Goal: Task Accomplishment & Management: Manage account settings

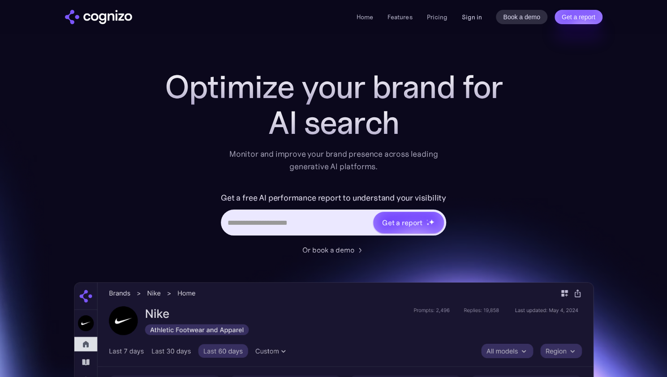
click at [468, 22] on link "Sign in" at bounding box center [472, 17] width 20 height 11
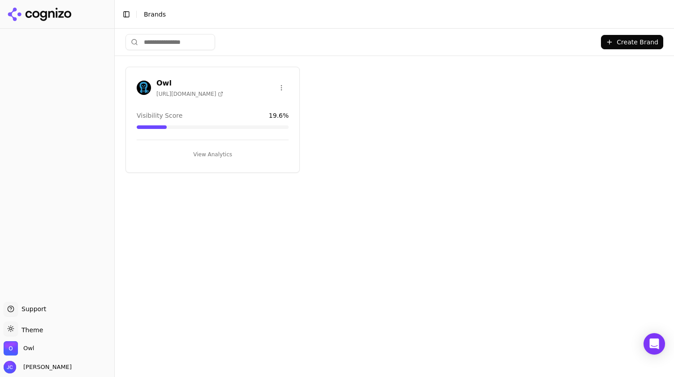
click at [227, 150] on button "View Analytics" at bounding box center [213, 154] width 152 height 14
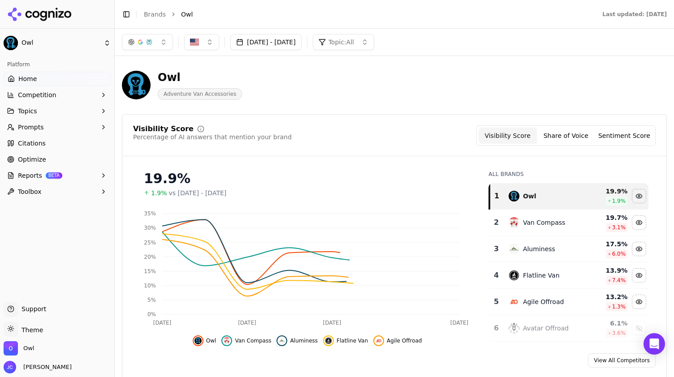
click at [271, 46] on button "[DATE] - [DATE]" at bounding box center [265, 42] width 71 height 16
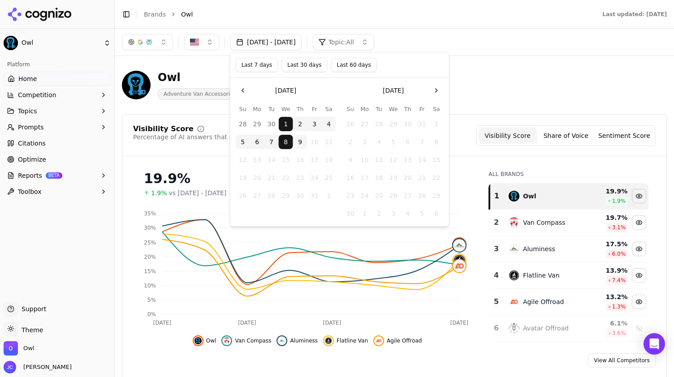
click at [300, 65] on button "Last 30 days" at bounding box center [304, 65] width 46 height 14
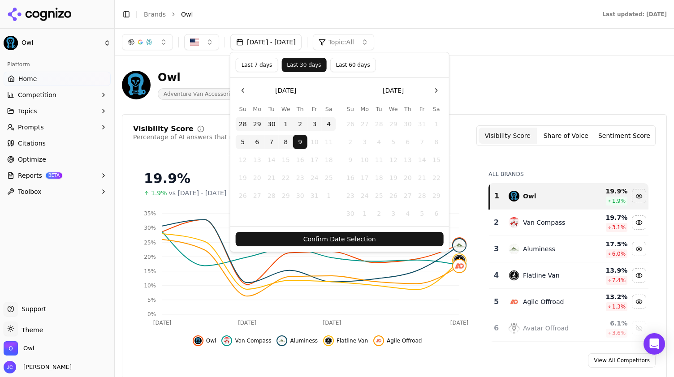
click at [380, 233] on button "Confirm Date Selection" at bounding box center [340, 239] width 208 height 14
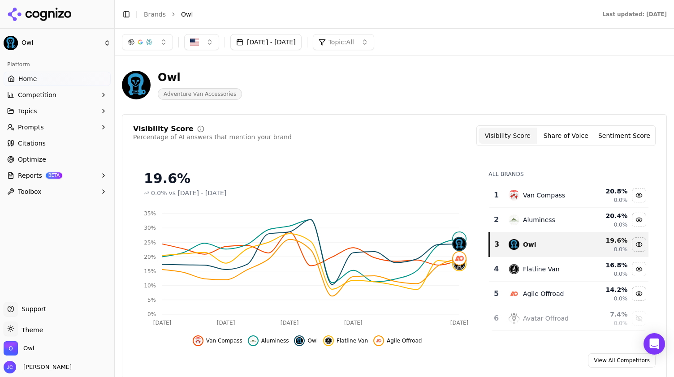
click at [288, 47] on button "[DATE] - [DATE]" at bounding box center [265, 42] width 71 height 16
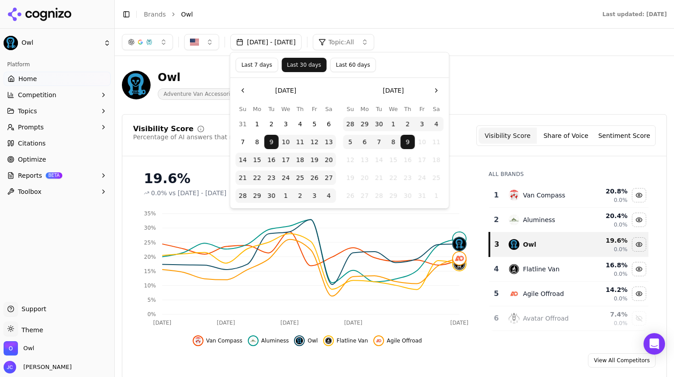
click at [393, 128] on button "1" at bounding box center [393, 124] width 14 height 14
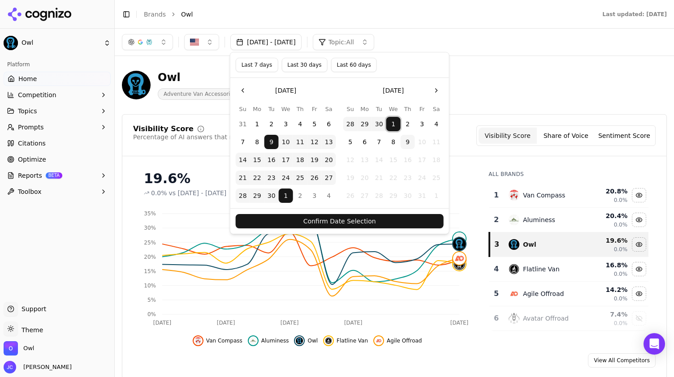
click at [397, 144] on button "8" at bounding box center [393, 142] width 14 height 14
click at [407, 123] on button "2" at bounding box center [408, 124] width 14 height 14
click at [257, 66] on button "Last 7 days" at bounding box center [257, 65] width 43 height 14
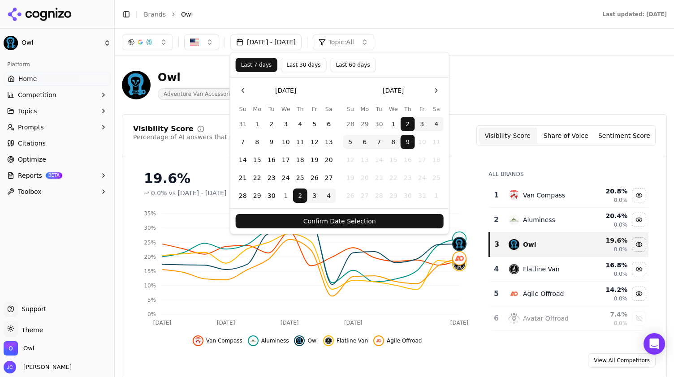
click at [338, 224] on button "Confirm Date Selection" at bounding box center [340, 221] width 208 height 14
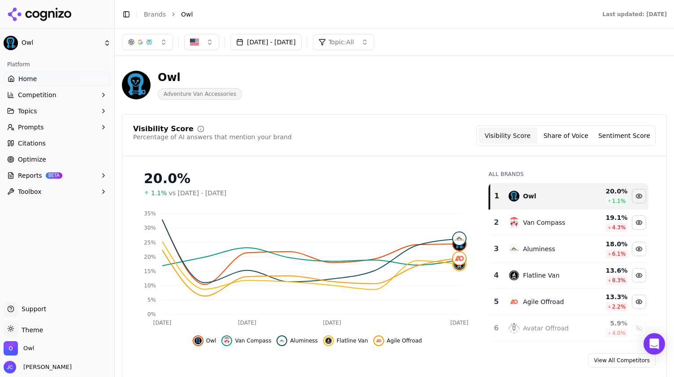
click at [37, 164] on link "Optimize" at bounding box center [57, 159] width 107 height 14
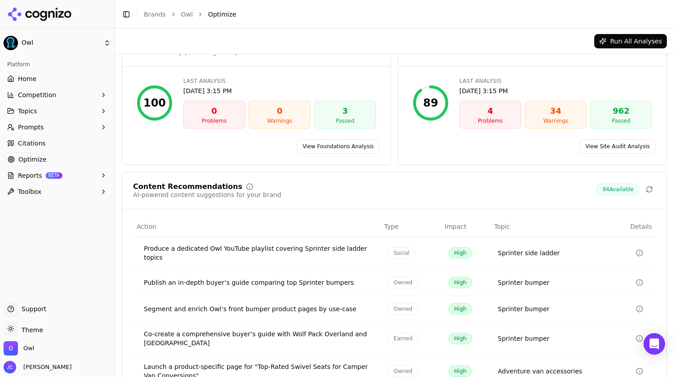
scroll to position [108, 0]
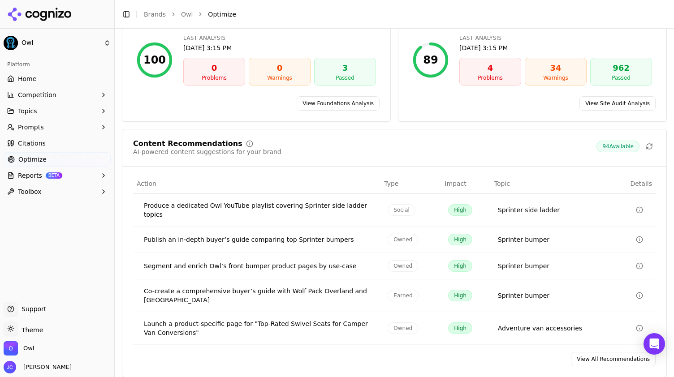
click at [621, 353] on link "View All Recommendations" at bounding box center [613, 359] width 85 height 14
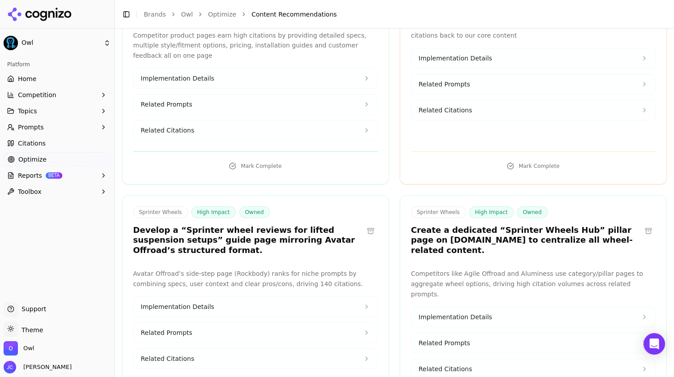
scroll to position [1373, 0]
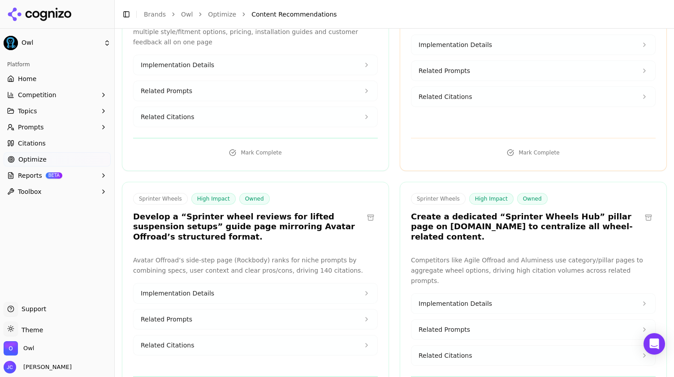
click at [641, 300] on icon at bounding box center [644, 303] width 7 height 7
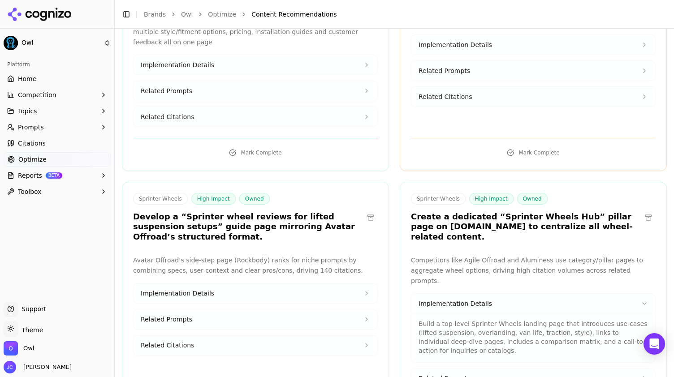
click at [629, 369] on button "Related Prompts" at bounding box center [533, 379] width 244 height 20
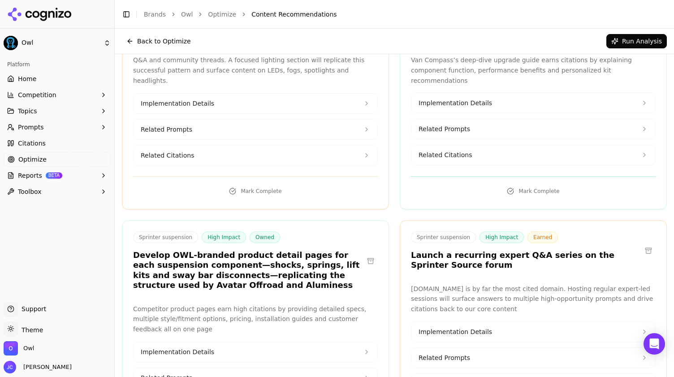
scroll to position [1015, 0]
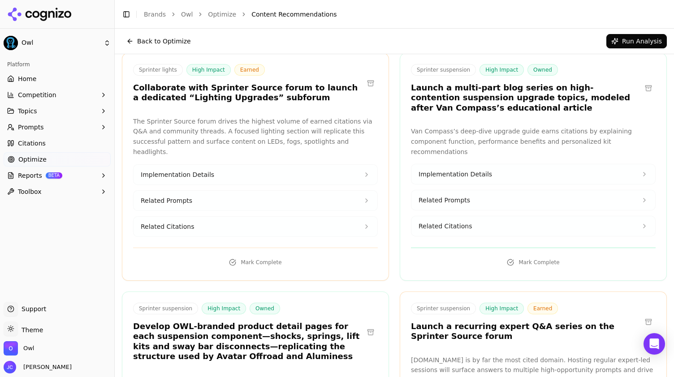
click at [36, 77] on link "Home" at bounding box center [57, 79] width 107 height 14
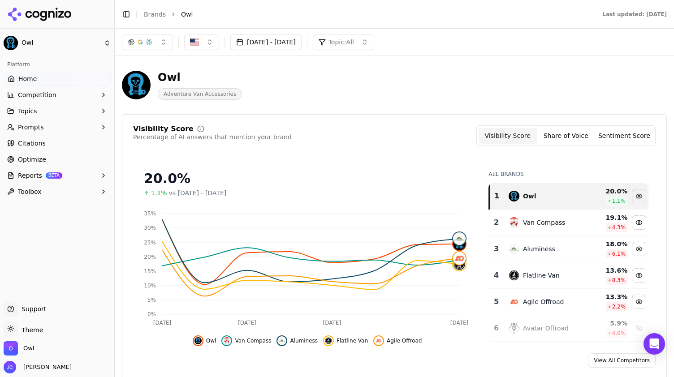
click at [290, 45] on button "[DATE] - [DATE]" at bounding box center [265, 42] width 71 height 16
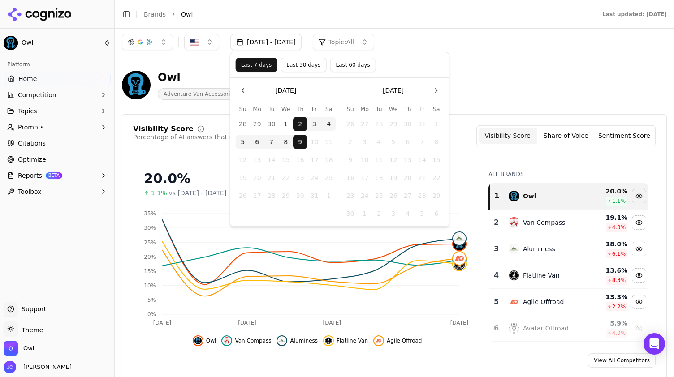
click at [285, 125] on button "1" at bounding box center [286, 124] width 14 height 14
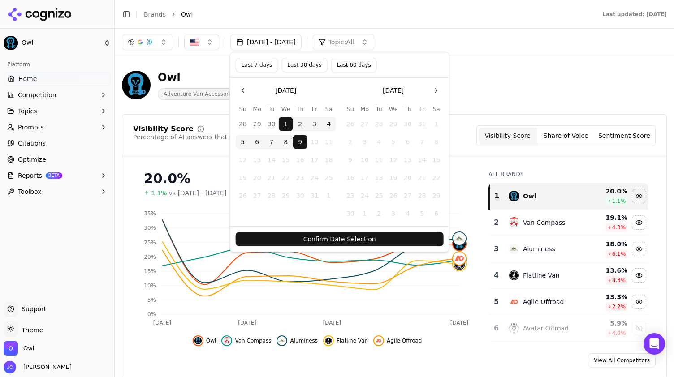
click at [315, 235] on button "Confirm Date Selection" at bounding box center [340, 239] width 208 height 14
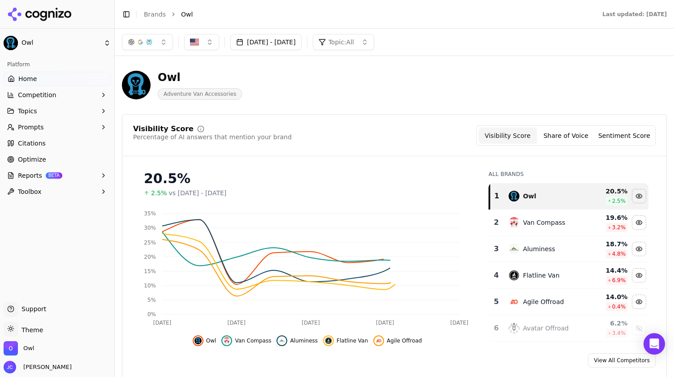
click at [294, 42] on button "[DATE] - [DATE]" at bounding box center [265, 42] width 71 height 16
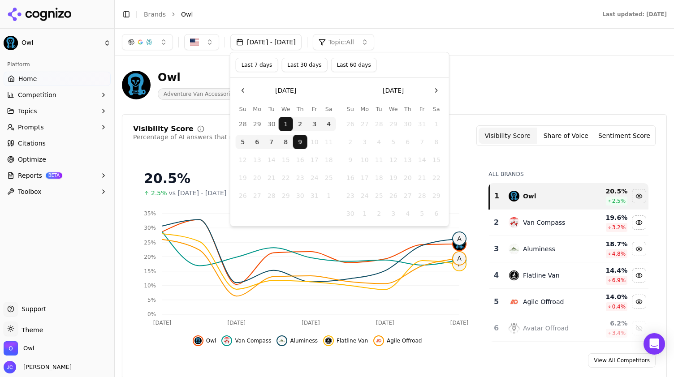
click at [269, 124] on button "30" at bounding box center [271, 124] width 14 height 14
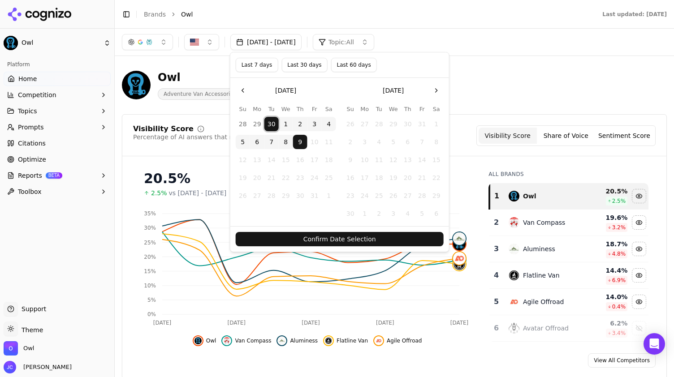
click at [331, 245] on button "Confirm Date Selection" at bounding box center [340, 239] width 208 height 14
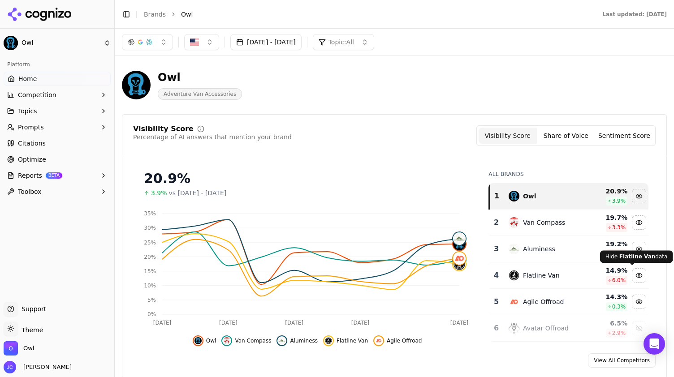
click at [252, 48] on button "[DATE] - [DATE]" at bounding box center [265, 42] width 71 height 16
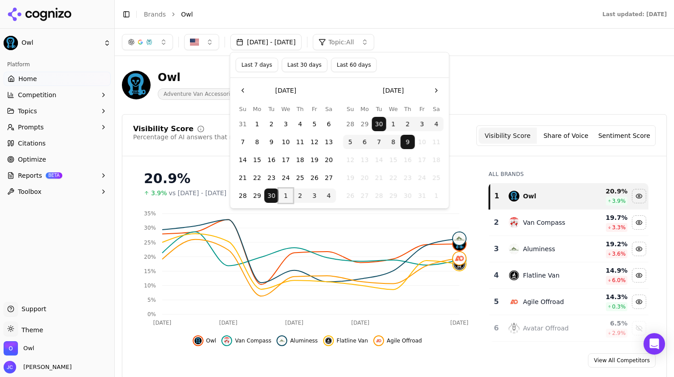
click at [286, 197] on button "1" at bounding box center [286, 196] width 14 height 14
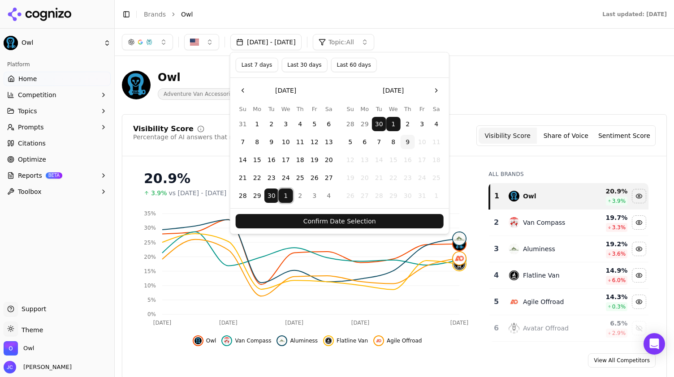
click at [245, 177] on button "21" at bounding box center [243, 178] width 14 height 14
click at [244, 195] on button "28" at bounding box center [243, 196] width 14 height 14
click at [315, 221] on button "Confirm Date Selection" at bounding box center [340, 221] width 208 height 14
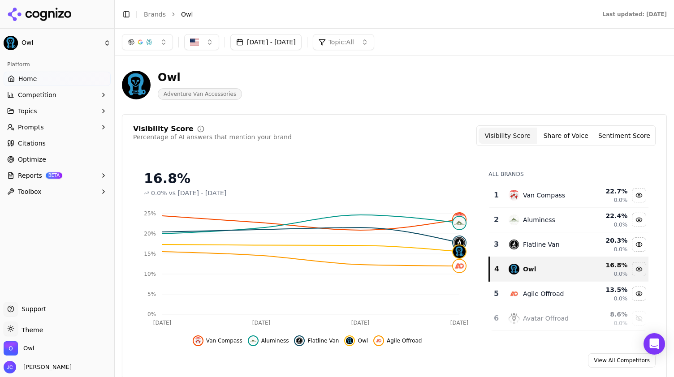
click at [258, 45] on button "[DATE] - [DATE]" at bounding box center [265, 42] width 71 height 16
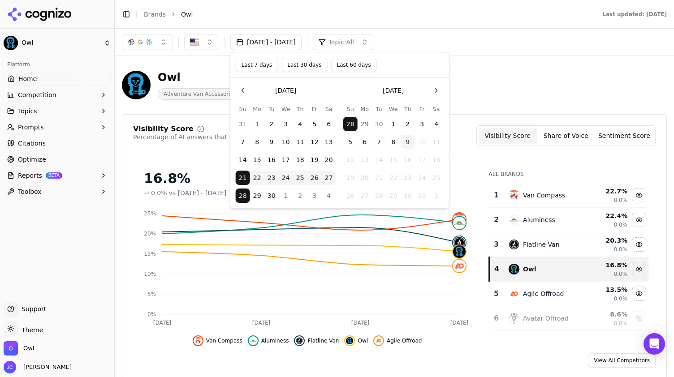
click at [237, 159] on button "14" at bounding box center [243, 160] width 14 height 14
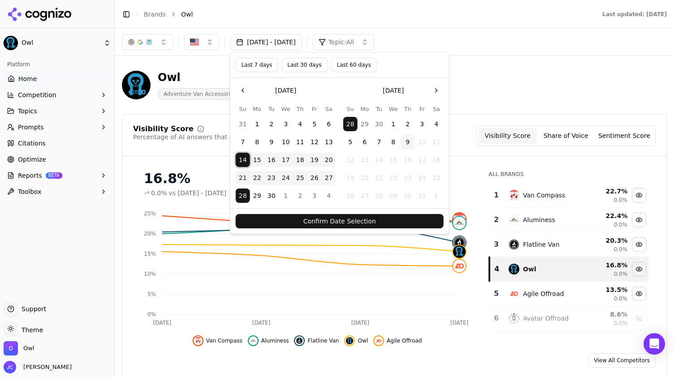
click at [309, 224] on button "Confirm Date Selection" at bounding box center [340, 221] width 208 height 14
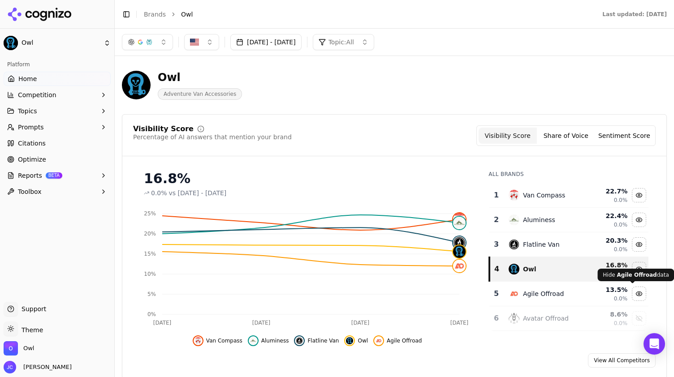
click at [254, 45] on button "[DATE] - [DATE]" at bounding box center [265, 42] width 71 height 16
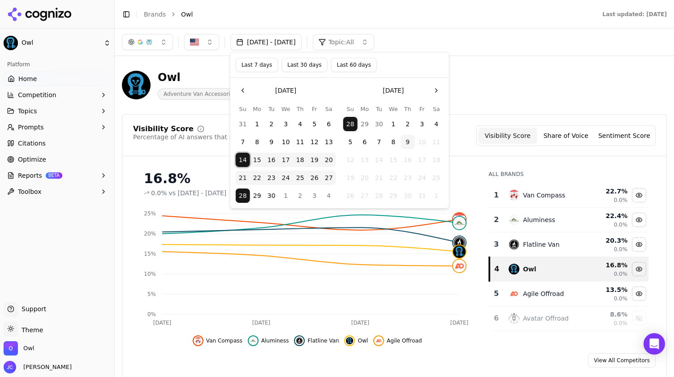
click at [242, 164] on button "14" at bounding box center [243, 160] width 14 height 14
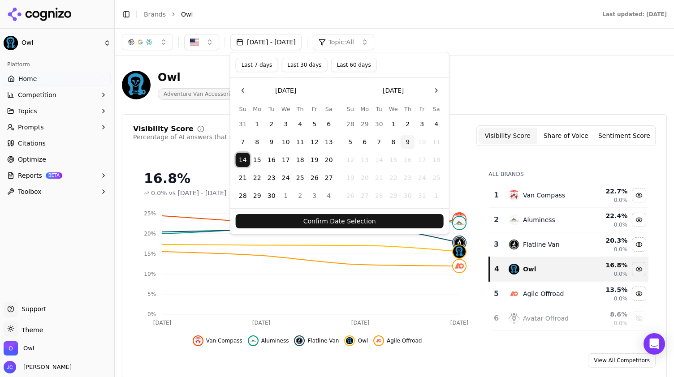
click at [245, 174] on button "21" at bounding box center [243, 178] width 14 height 14
click at [308, 221] on button "Confirm Date Selection" at bounding box center [340, 221] width 208 height 14
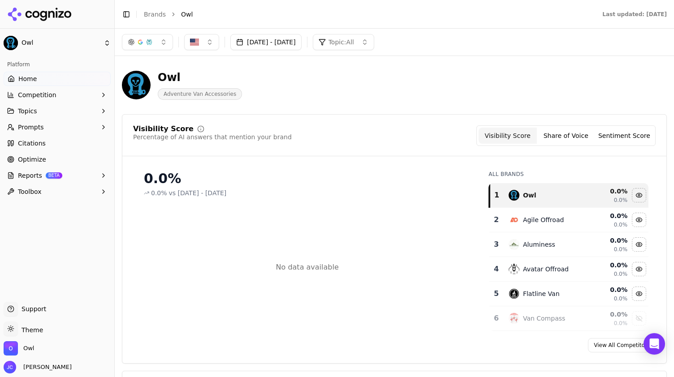
click at [247, 38] on button "[DATE] - [DATE]" at bounding box center [265, 42] width 71 height 16
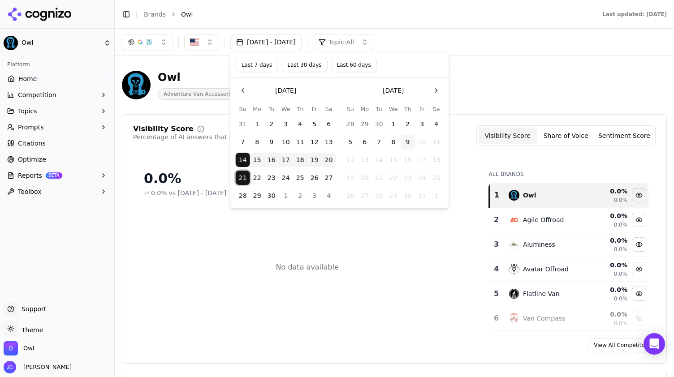
click at [249, 175] on button "21" at bounding box center [243, 178] width 14 height 14
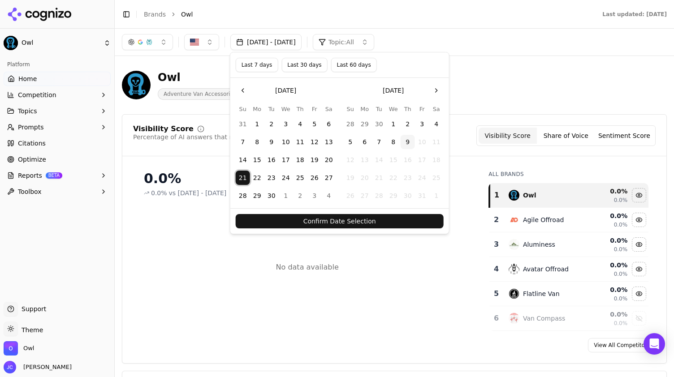
click at [243, 190] on button "28" at bounding box center [243, 196] width 14 height 14
click at [334, 220] on button "Confirm Date Selection" at bounding box center [340, 221] width 208 height 14
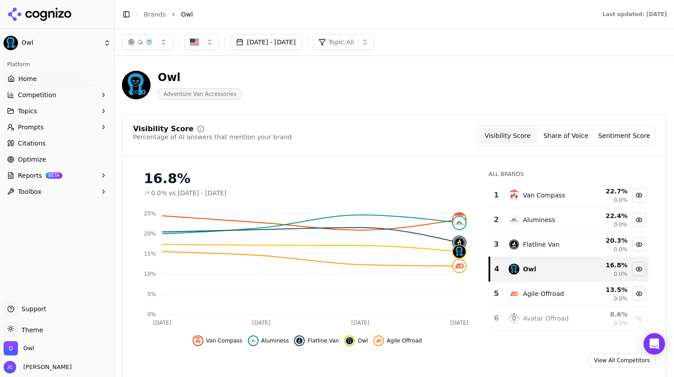
click at [246, 45] on button "[DATE] - [DATE]" at bounding box center [265, 42] width 71 height 16
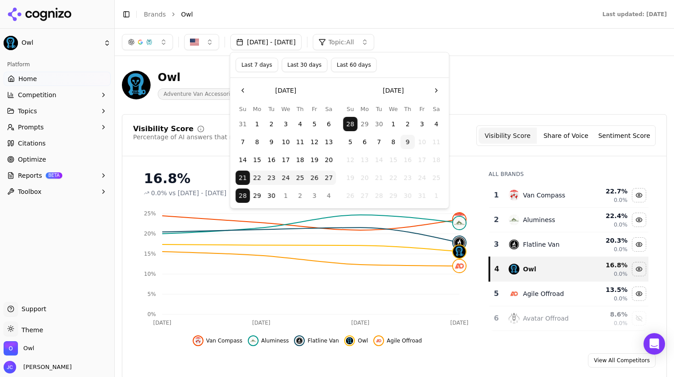
click at [244, 196] on button "28" at bounding box center [243, 196] width 14 height 14
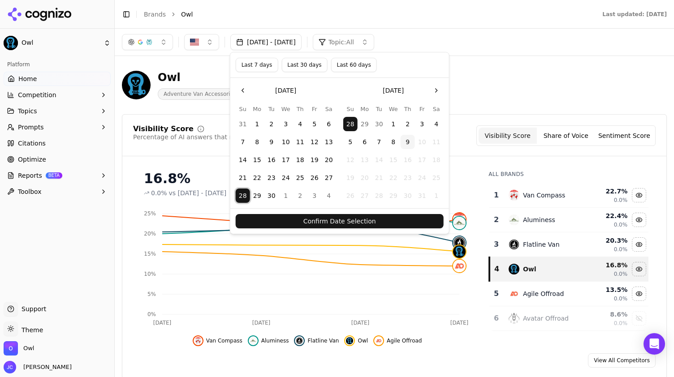
click at [353, 138] on button "5" at bounding box center [350, 142] width 14 height 14
click at [362, 219] on button "Confirm Date Selection" at bounding box center [340, 221] width 208 height 14
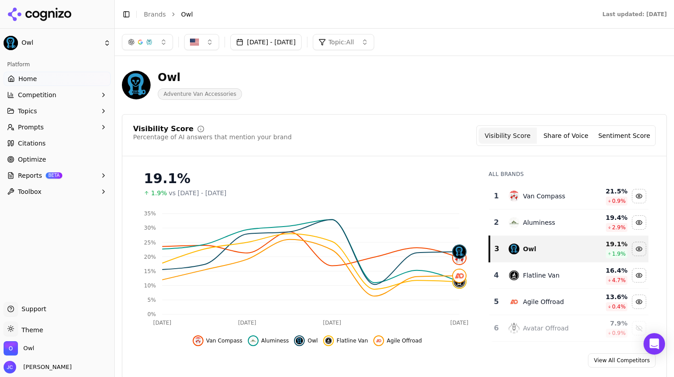
click at [257, 45] on button "[DATE] - [DATE]" at bounding box center [265, 42] width 71 height 16
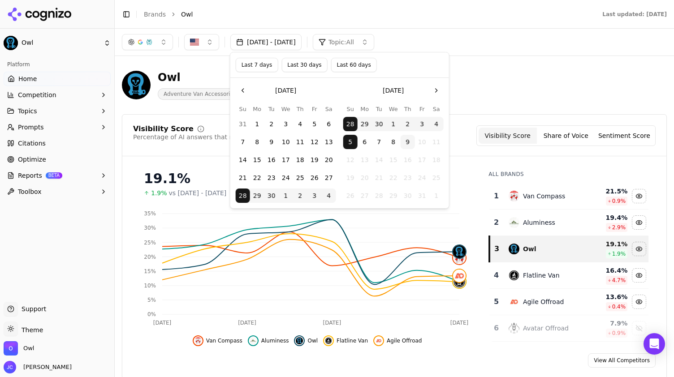
click at [410, 128] on button "2" at bounding box center [408, 124] width 14 height 14
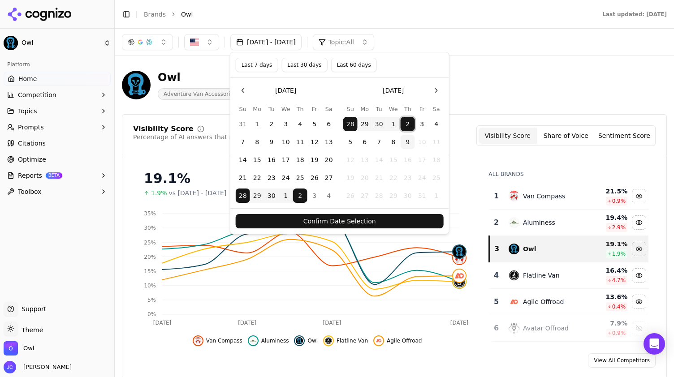
click at [410, 141] on button "9" at bounding box center [408, 142] width 14 height 14
drag, startPoint x: 254, startPoint y: 67, endPoint x: 268, endPoint y: 76, distance: 16.5
click at [254, 66] on button "Last 7 days" at bounding box center [257, 65] width 43 height 14
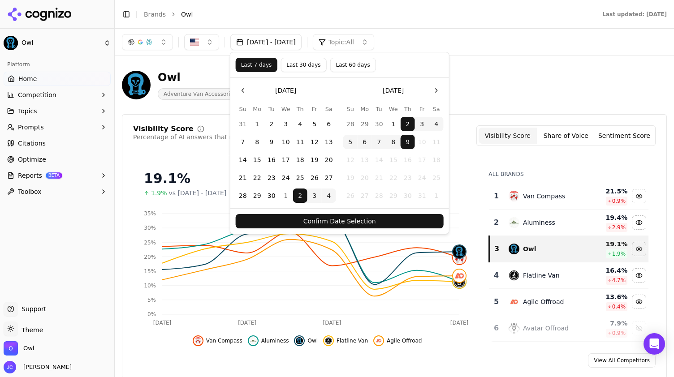
click at [346, 222] on button "Confirm Date Selection" at bounding box center [340, 221] width 208 height 14
